Goal: Task Accomplishment & Management: Complete application form

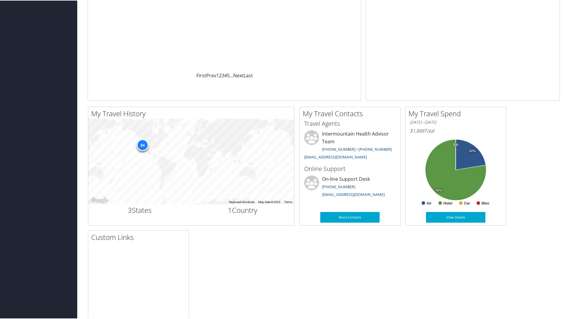
scroll to position [136, 0]
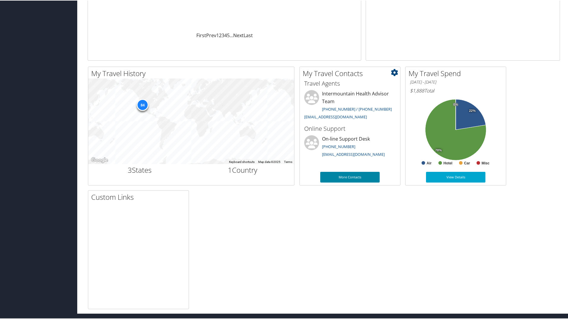
click at [357, 176] on link "More Contacts" at bounding box center [349, 176] width 59 height 11
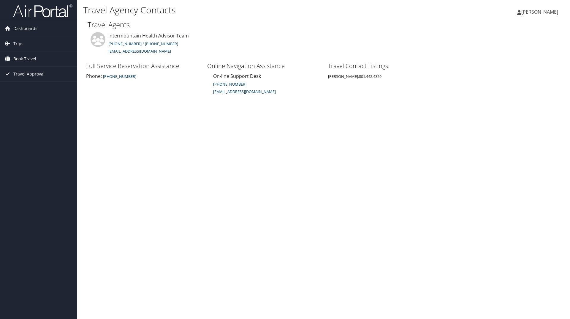
click at [23, 57] on span "Book Travel" at bounding box center [24, 58] width 23 height 15
click at [24, 68] on link "Agent Booking Request" at bounding box center [38, 70] width 77 height 9
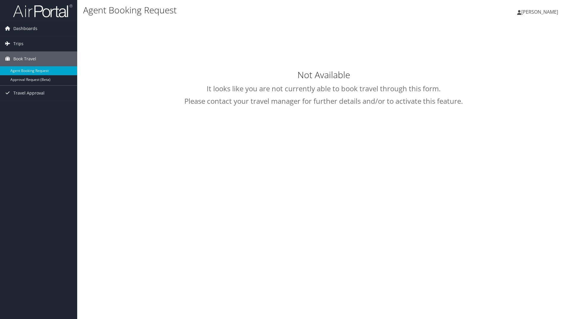
select select "[EMAIL_ADDRESS][DOMAIN_NAME]"
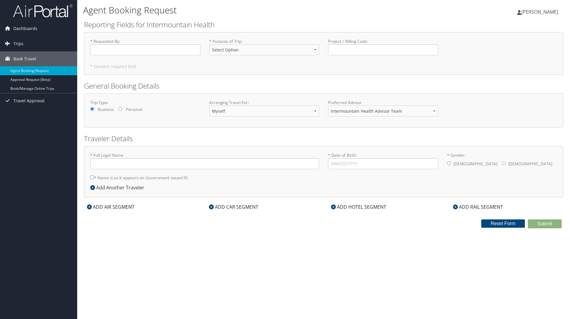
type input "[PERSON_NAME]"
click at [131, 48] on input "* Requested By : Required" at bounding box center [145, 49] width 110 height 11
type input "[PERSON_NAME]"
click at [316, 48] on select "Select Option 3rd Party Reimbursable Business CME Conf or Education Groups Pers…" at bounding box center [264, 49] width 110 height 11
select select "Business"
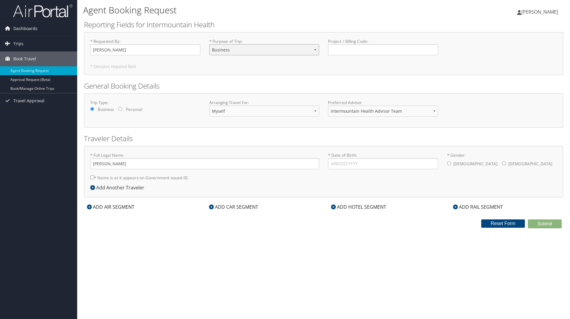
click at [209, 44] on select "Select Option 3rd Party Reimbursable Business CME Conf or Education Groups Pers…" at bounding box center [264, 49] width 110 height 11
click at [436, 110] on select "Intermountain Health Advisor Team" at bounding box center [383, 110] width 110 height 11
click at [332, 163] on input "* Date of Birth: Invalid Date" at bounding box center [383, 163] width 110 height 11
type input "[DATE]"
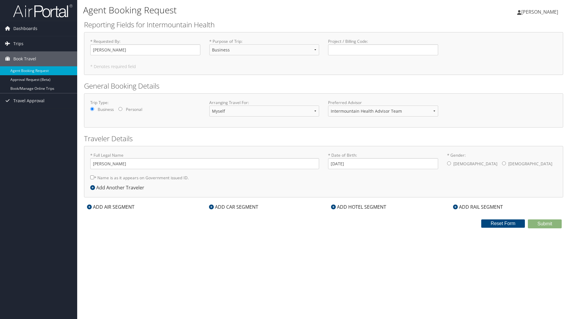
click at [502, 163] on input "* Gender: [DEMOGRAPHIC_DATA] [DEMOGRAPHIC_DATA]" at bounding box center [504, 163] width 4 height 4
radio input "true"
click at [91, 176] on input "* Name is as it appears on Government issued ID." at bounding box center [92, 177] width 4 height 4
checkbox input "true"
click at [337, 205] on div "ADD HOTEL SEGMENT" at bounding box center [358, 206] width 61 height 7
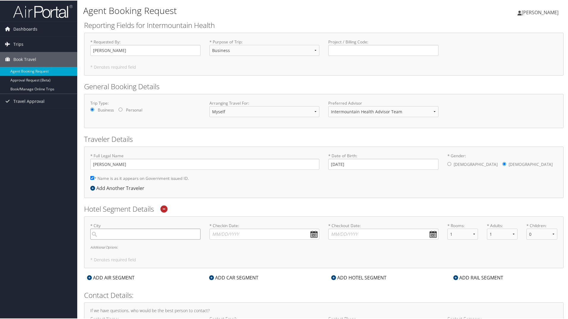
click at [164, 235] on input "search" at bounding box center [145, 233] width 110 height 11
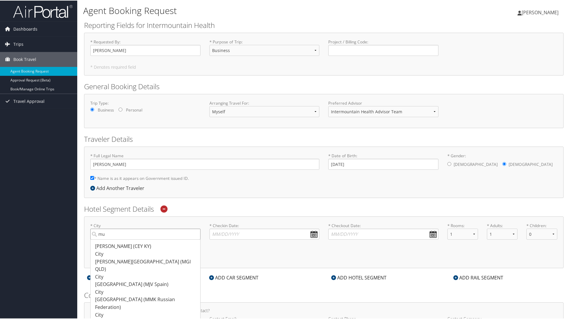
type input "m"
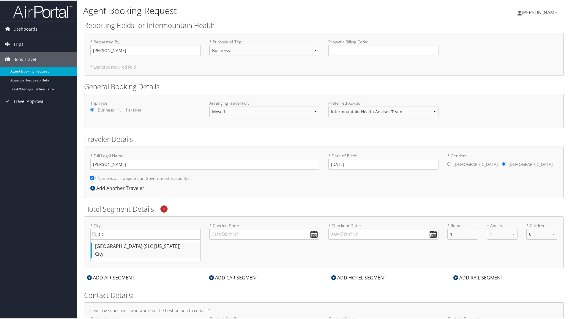
click at [129, 248] on div "[GEOGRAPHIC_DATA] (SLC [US_STATE])" at bounding box center [146, 246] width 102 height 8
click at [129, 239] on input "slc" at bounding box center [145, 233] width 110 height 11
type input "[GEOGRAPHIC_DATA]"
click at [312, 232] on input "* Checkin Date: Dates must be valid" at bounding box center [264, 233] width 110 height 11
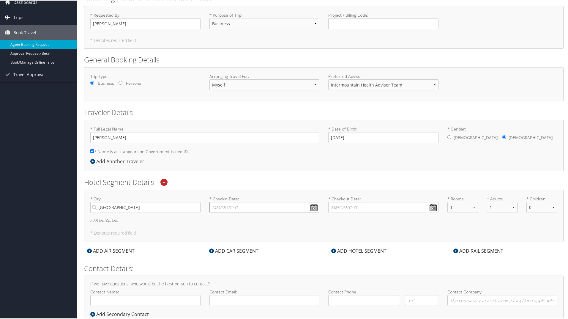
scroll to position [26, 0]
click at [314, 205] on input "* Checkin Date: Dates must be valid" at bounding box center [264, 207] width 110 height 11
click at [308, 227] on div "* City [GEOGRAPHIC_DATA] Required * Checkin Date: Dates must be valid * Checkou…" at bounding box center [323, 215] width 479 height 52
click at [216, 206] on input "* Checkin Date: Dates must be valid" at bounding box center [264, 207] width 110 height 11
click at [227, 206] on input "11" at bounding box center [264, 207] width 110 height 11
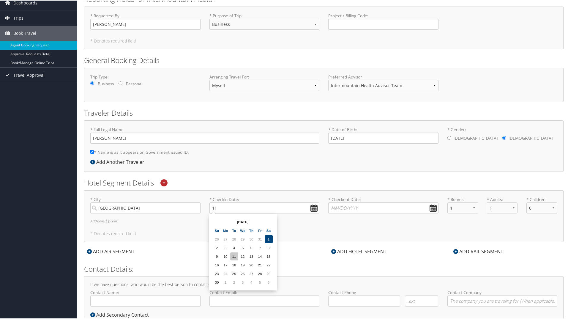
click at [233, 254] on td "11" at bounding box center [234, 255] width 8 height 8
type input "[DATE]"
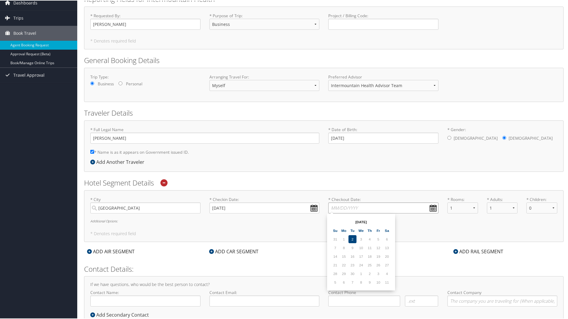
click at [334, 207] on input "* Checkout Date: Dates must be valid" at bounding box center [383, 207] width 110 height 11
click at [348, 208] on input "11" at bounding box center [383, 207] width 110 height 11
click at [360, 254] on td "12" at bounding box center [361, 255] width 8 height 8
type input "[DATE]"
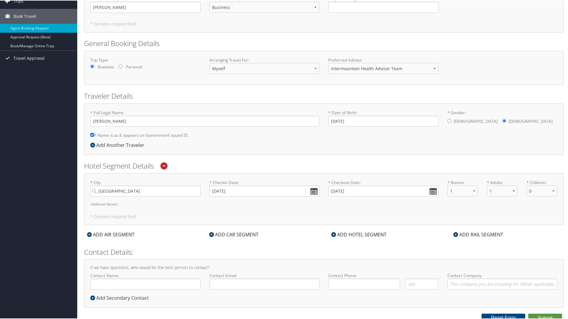
scroll to position [46, 0]
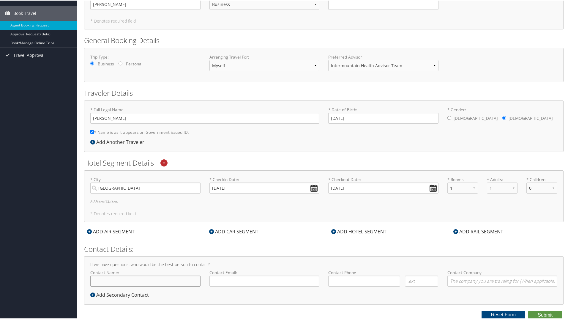
click at [143, 280] on input "Contact Name:" at bounding box center [145, 280] width 110 height 11
type input "[PERSON_NAME]"
click at [225, 277] on input "Contact Email:" at bounding box center [264, 280] width 110 height 11
type input "[PERSON_NAME][EMAIL_ADDRESS][PERSON_NAME][DOMAIN_NAME]"
click at [343, 278] on input "( ) -" at bounding box center [364, 280] width 72 height 11
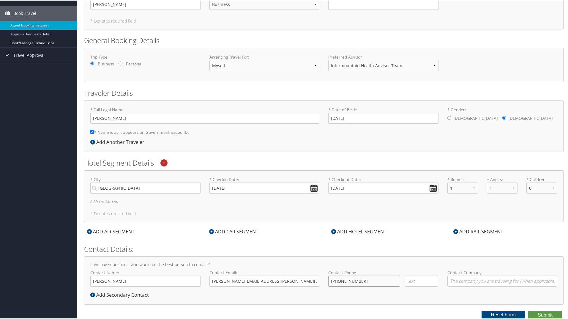
type input "[PHONE_NUMBER]"
click at [104, 200] on h6 "Additional Options:" at bounding box center [323, 200] width 467 height 3
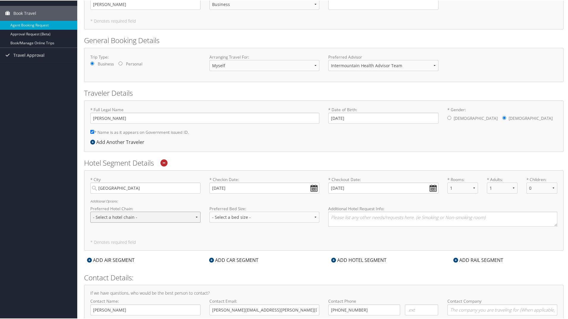
click at [196, 215] on select "- Select a hotel chain - Hyatt Mandarin Oriental Hilton Hotels Pullman Hotels M…" at bounding box center [145, 216] width 110 height 11
select select "Marriott (MC)"
click at [90, 211] on select "- Select a hotel chain - Hyatt Mandarin Oriental Hilton Hotels Pullman Hotels M…" at bounding box center [145, 216] width 110 height 11
click at [315, 216] on select "- Select a bed size - Twin Full Queen King" at bounding box center [264, 216] width 110 height 11
select select "King"
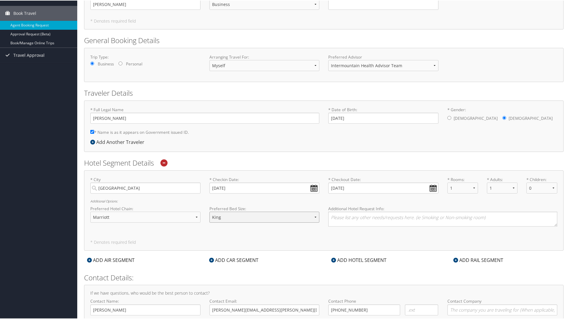
click at [209, 211] on select "- Select a bed size - Twin Full Queen King" at bounding box center [264, 216] width 110 height 11
click at [340, 215] on textarea at bounding box center [442, 218] width 229 height 15
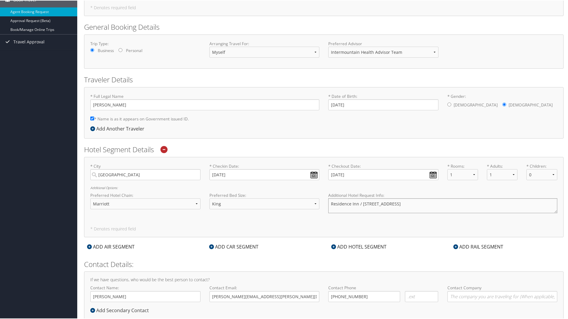
scroll to position [75, 0]
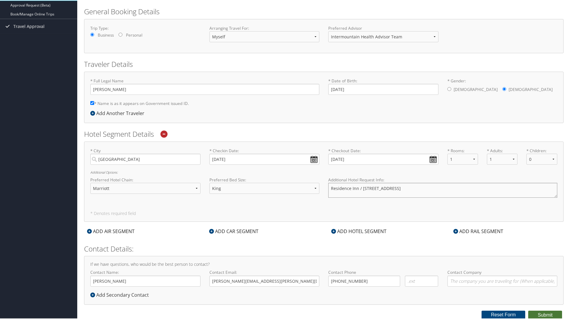
type textarea "Residence Inn / [STREET_ADDRESS]"
click at [542, 311] on button "Submit" at bounding box center [545, 314] width 34 height 9
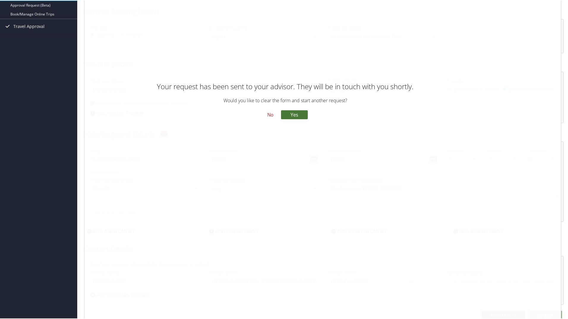
click at [294, 113] on button "Yes" at bounding box center [294, 113] width 27 height 9
